Goal: Communication & Community: Answer question/provide support

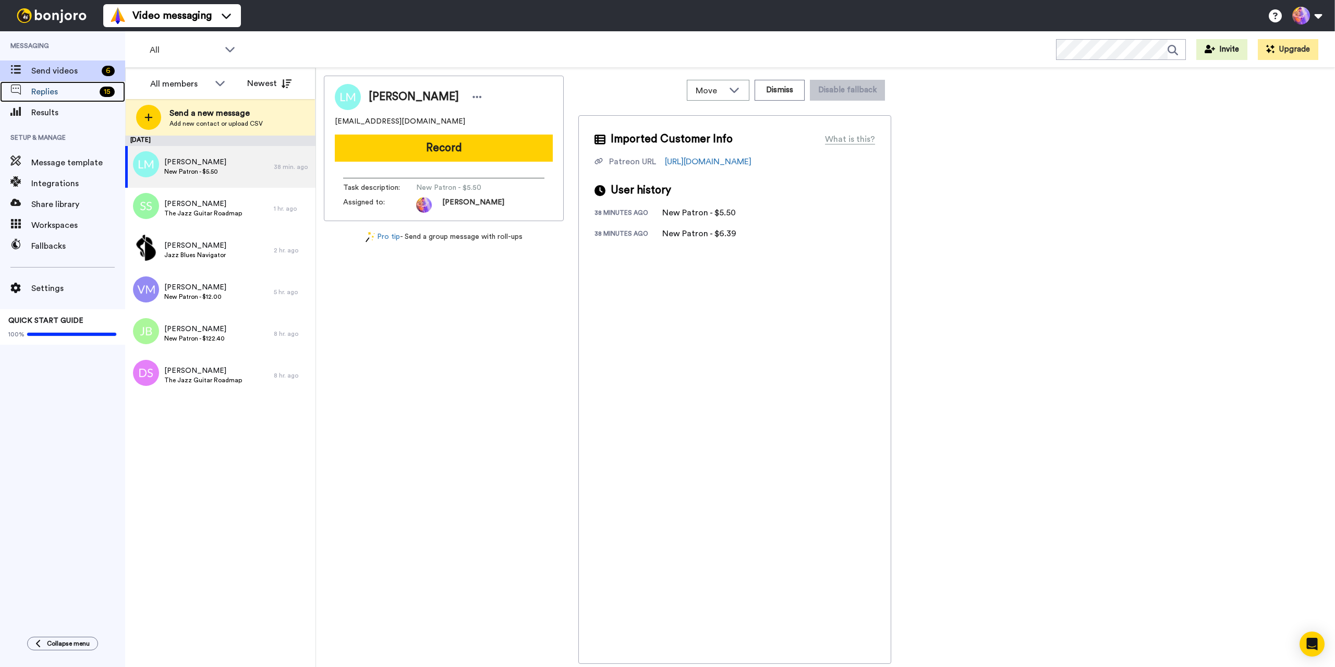
click at [66, 91] on span "Replies" at bounding box center [63, 92] width 64 height 13
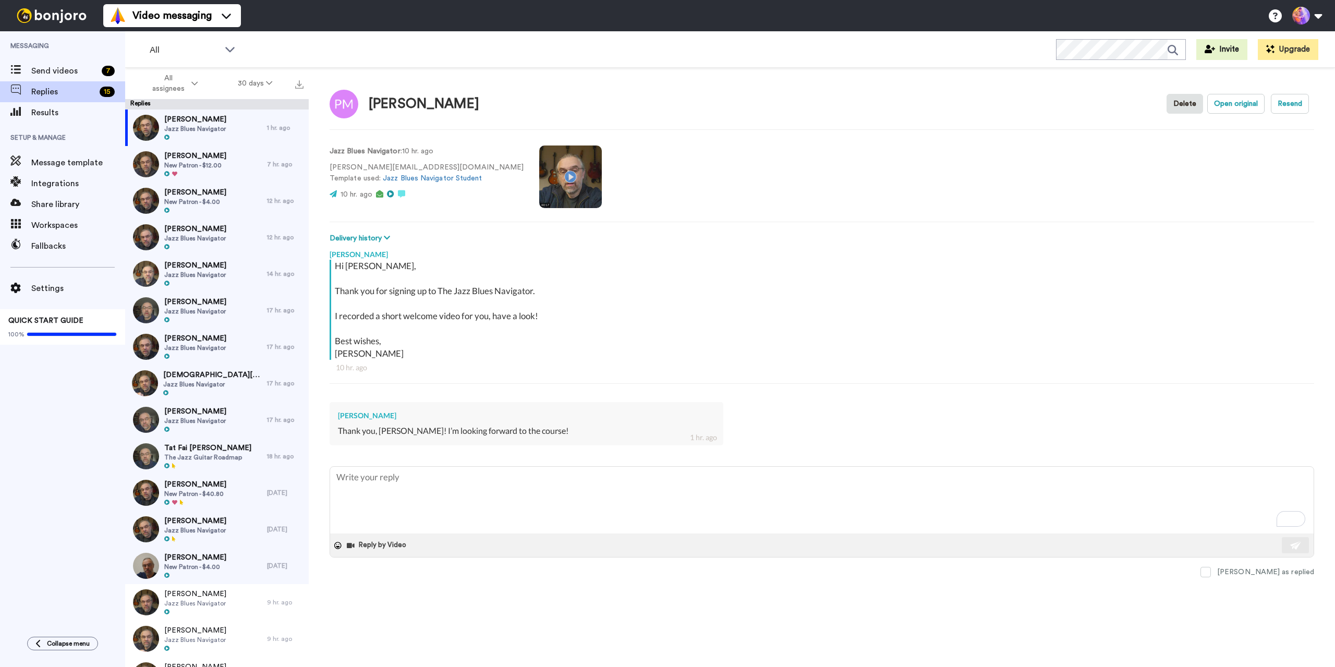
type textarea "x"
click at [86, 77] on span "Send videos" at bounding box center [64, 71] width 66 height 13
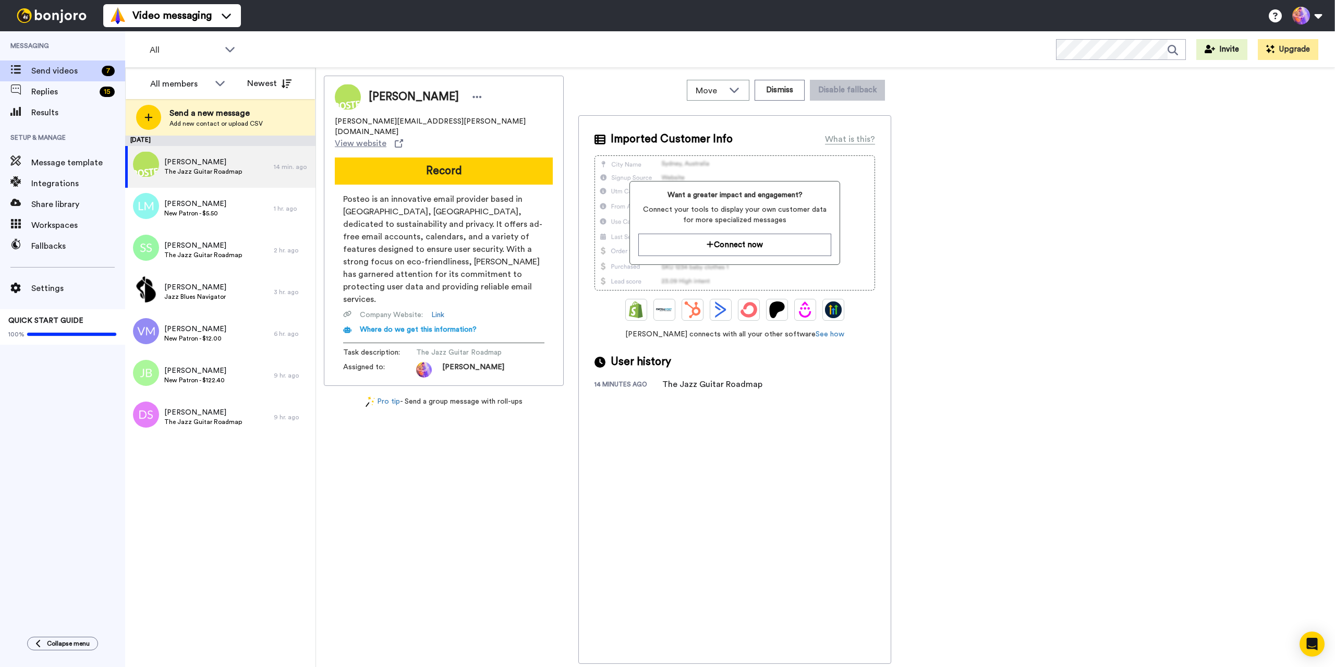
click at [244, 500] on div "October 12 Michael Lietz The Jazz Guitar Roadmap 14 min. ago Luca Manzotti New …" at bounding box center [220, 401] width 190 height 531
click at [80, 94] on span "Replies" at bounding box center [63, 92] width 64 height 13
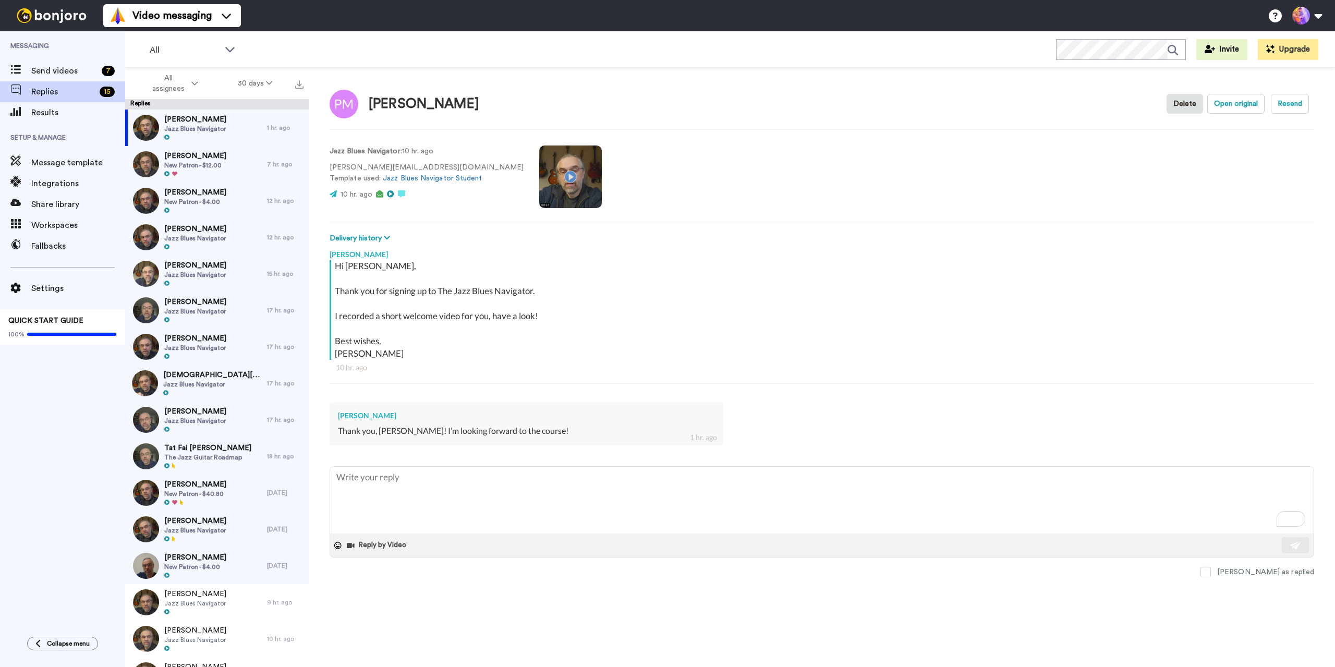
type textarea "x"
click at [48, 65] on span "Send videos" at bounding box center [64, 71] width 66 height 13
